Goal: Book appointment/travel/reservation

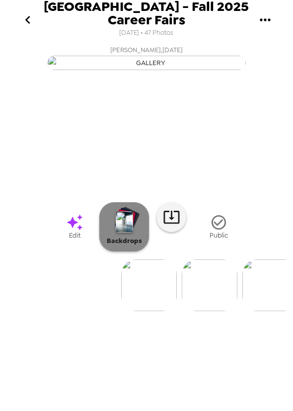
click at [122, 233] on img "button" at bounding box center [124, 222] width 17 height 22
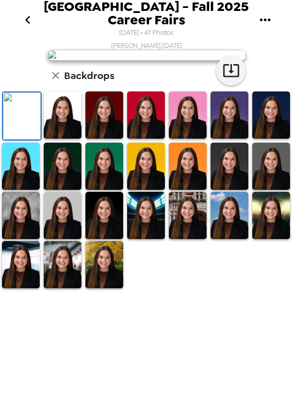
click at [22, 20] on icon "go back" at bounding box center [28, 20] width 16 height 16
click at [261, 20] on icon "gallery menu" at bounding box center [265, 19] width 10 height 2
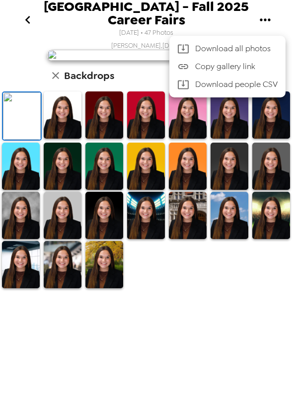
drag, startPoint x: 226, startPoint y: 27, endPoint x: 174, endPoint y: 3, distance: 57.8
click at [225, 27] on div at bounding box center [146, 205] width 293 height 411
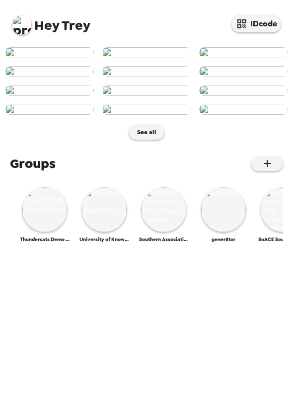
scroll to position [246, 0]
click at [45, 232] on img at bounding box center [44, 209] width 45 height 45
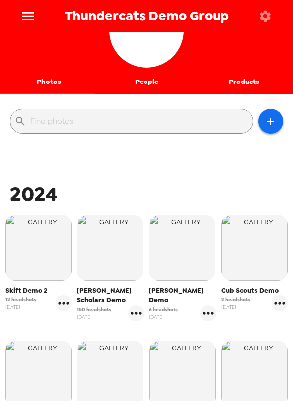
scroll to position [90, 0]
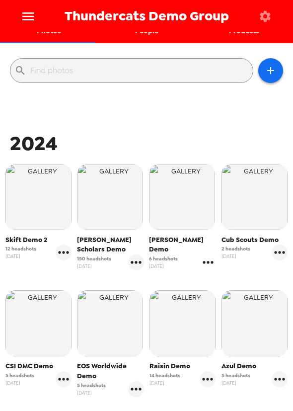
click at [205, 254] on icon "gallery menu" at bounding box center [208, 262] width 16 height 16
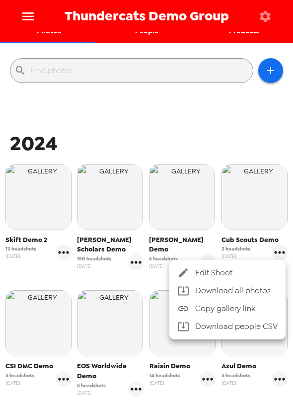
click at [172, 96] on div at bounding box center [146, 205] width 293 height 411
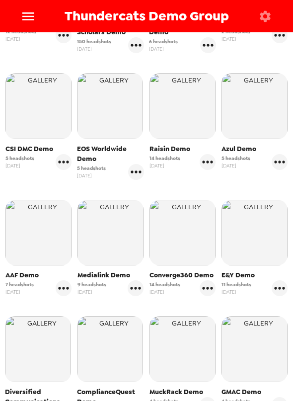
scroll to position [361, 0]
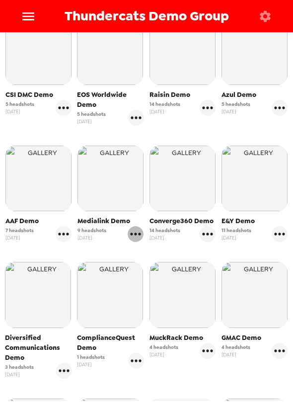
click at [133, 233] on icon "gallery menu" at bounding box center [136, 234] width 16 height 16
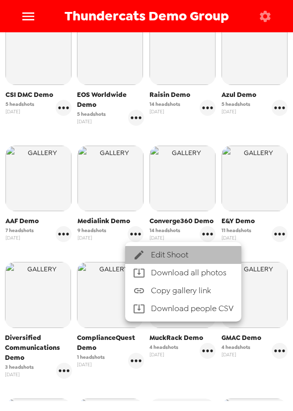
click at [145, 253] on div at bounding box center [142, 255] width 18 height 12
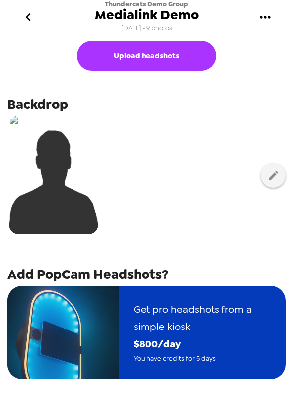
scroll to position [135, 0]
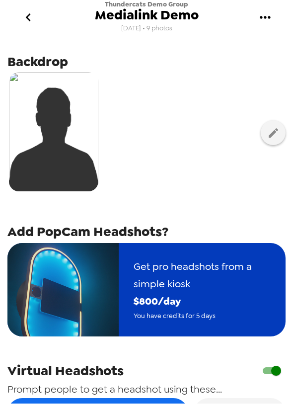
click at [176, 279] on span "Get pro headshots from a simple kiosk" at bounding box center [202, 275] width 137 height 35
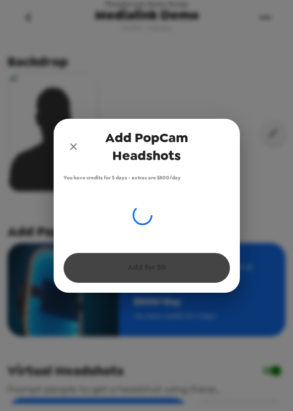
drag, startPoint x: 77, startPoint y: 140, endPoint x: 133, endPoint y: 166, distance: 61.5
click at [77, 141] on icon "close" at bounding box center [74, 147] width 12 height 12
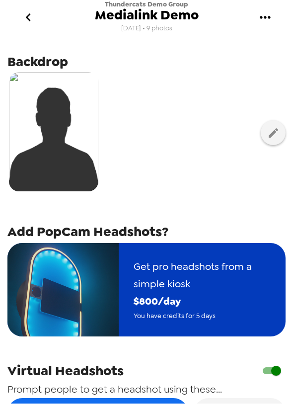
click at [121, 305] on div "Get pro headshots from a simple kiosk $ 800 /day You have credits for 5 days" at bounding box center [202, 289] width 167 height 93
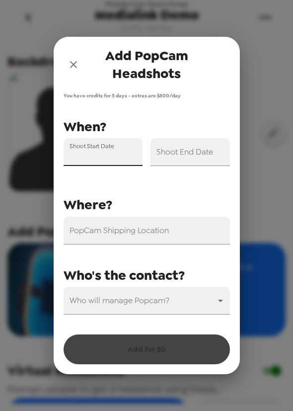
click at [108, 149] on div "Shoot Start Date" at bounding box center [103, 152] width 79 height 28
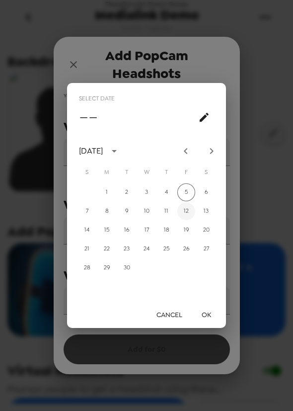
click at [192, 210] on button "12" at bounding box center [186, 211] width 18 height 18
type input "[DATE]"
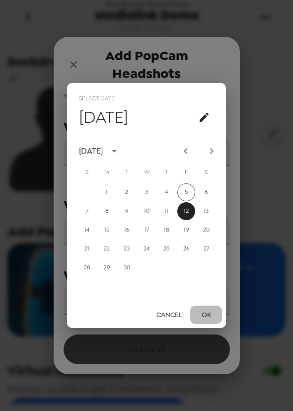
click at [208, 311] on button "OK" at bounding box center [206, 314] width 32 height 18
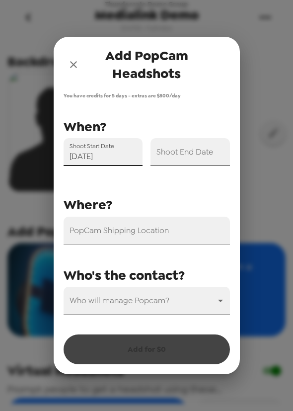
click at [197, 155] on input "Shoot End Date" at bounding box center [189, 152] width 79 height 28
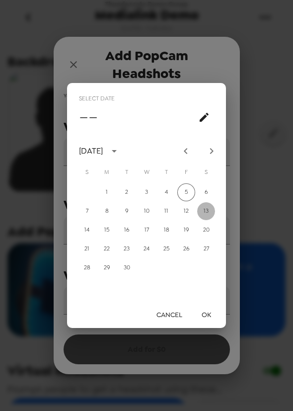
click at [205, 211] on button "13" at bounding box center [206, 211] width 18 height 18
type input "[DATE]"
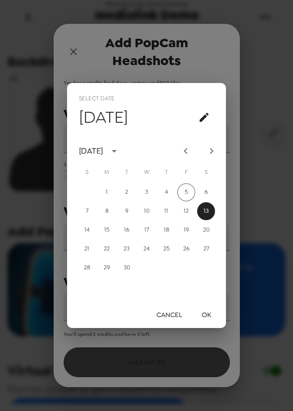
click at [207, 311] on button "OK" at bounding box center [206, 314] width 32 height 18
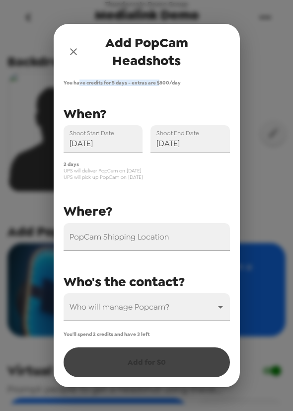
drag, startPoint x: 77, startPoint y: 79, endPoint x: 158, endPoint y: 81, distance: 81.0
click at [158, 81] on span "You have credits for 5 days - extras are $ 800 /day" at bounding box center [147, 82] width 166 height 6
drag, startPoint x: 61, startPoint y: 164, endPoint x: 87, endPoint y: 164, distance: 26.8
click at [87, 164] on div "2 days UPS will deliver PopCam on [DATE] UPS will pick up PopCam on [DATE]" at bounding box center [143, 166] width 174 height 27
drag, startPoint x: 86, startPoint y: 172, endPoint x: 151, endPoint y: 170, distance: 64.6
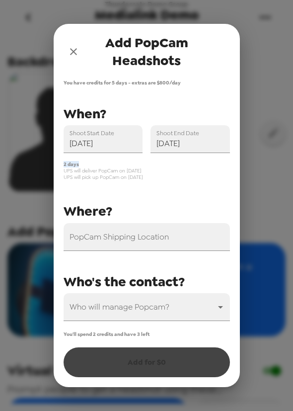
click at [151, 170] on span "UPS will deliver PopCam on [DATE]" at bounding box center [147, 170] width 166 height 6
click at [125, 239] on input "PopCam Shipping Location" at bounding box center [147, 237] width 166 height 28
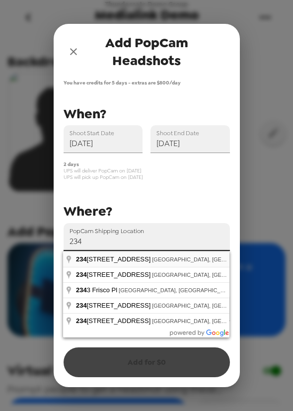
type input "[STREET_ADDRESS]"
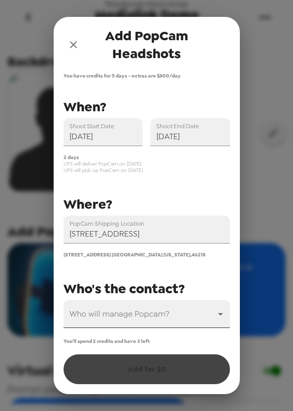
click at [123, 323] on body "Thundercats Demo Group Medialink Demo [DATE] • 9 photos Upload headshots Backdr…" at bounding box center [146, 205] width 293 height 411
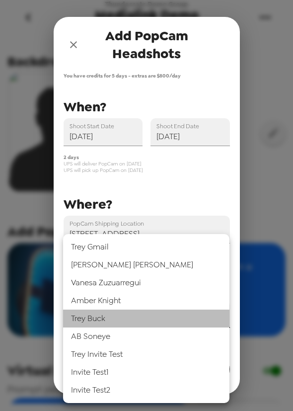
click at [114, 317] on li "[PERSON_NAME]" at bounding box center [146, 318] width 166 height 18
type input "31546"
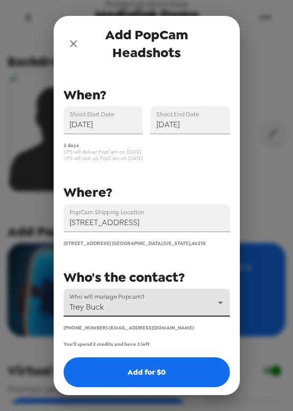
scroll to position [14, 0]
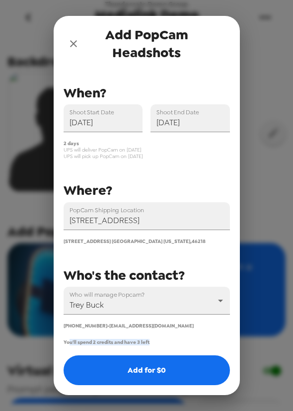
drag, startPoint x: 69, startPoint y: 344, endPoint x: 167, endPoint y: 345, distance: 98.3
click at [167, 345] on div "You'll spend 2 credits and have 3 left Add for $ 0" at bounding box center [147, 362] width 166 height 46
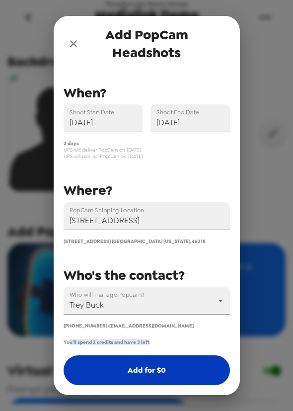
click at [143, 367] on button "Add for $ 0" at bounding box center [147, 370] width 166 height 30
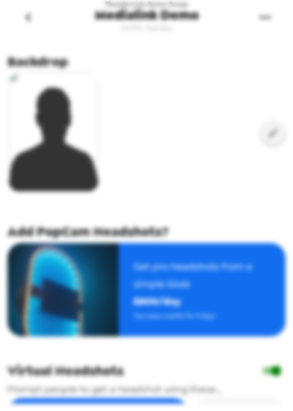
scroll to position [0, 0]
